Goal: Communication & Community: Answer question/provide support

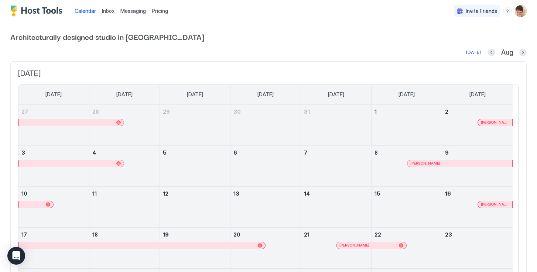
click at [131, 11] on span "Messaging" at bounding box center [132, 11] width 25 height 6
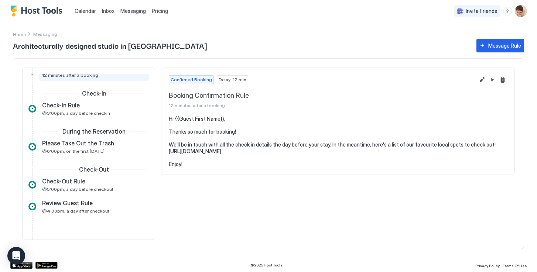
scroll to position [30, 0]
click at [94, 153] on span "@6:00pm, on the first [DATE]" at bounding box center [73, 151] width 62 height 6
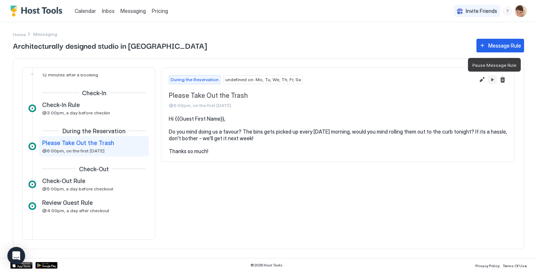
click at [493, 81] on button "Pause Message Rule" at bounding box center [492, 79] width 9 height 9
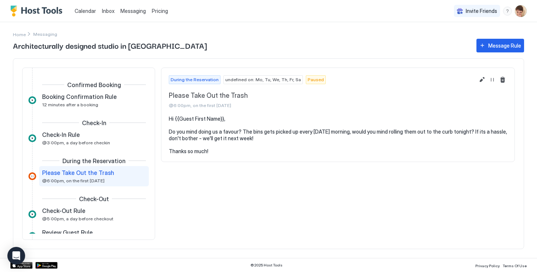
click at [108, 14] on link "Inbox" at bounding box center [108, 11] width 13 height 8
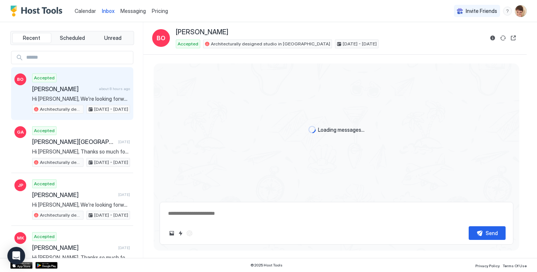
scroll to position [279, 0]
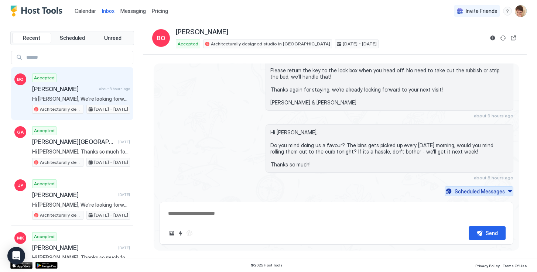
click at [494, 193] on div "Scheduled Messages" at bounding box center [480, 192] width 50 height 8
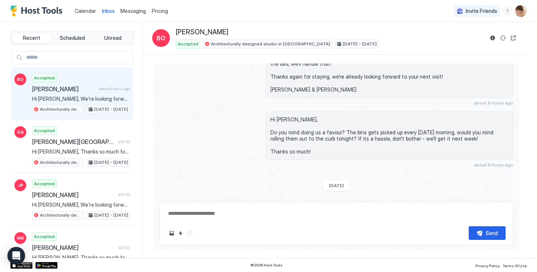
scroll to position [456, 0]
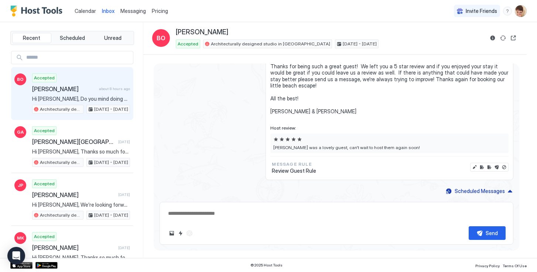
click at [41, 15] on img "Host Tools Logo" at bounding box center [37, 11] width 55 height 11
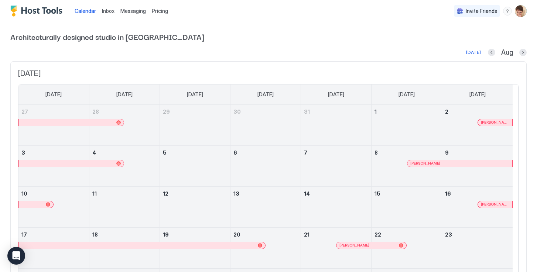
click at [110, 12] on span "Inbox" at bounding box center [108, 11] width 13 height 6
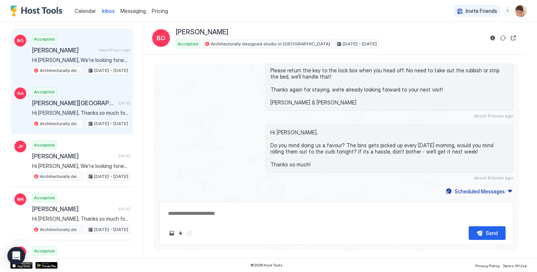
scroll to position [40, 0]
click at [86, 114] on span "Hi [PERSON_NAME], Thanks so much for booking! We'll be in touch with all the ch…" at bounding box center [81, 112] width 98 height 7
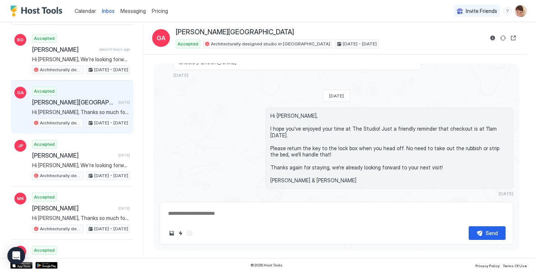
scroll to position [357, 0]
type textarea "*"
